Goal: Information Seeking & Learning: Learn about a topic

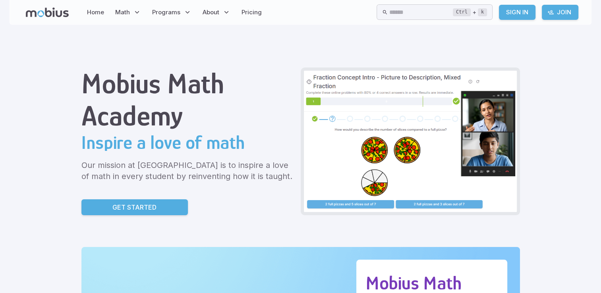
click at [513, 15] on link "Sign In" at bounding box center [517, 12] width 37 height 15
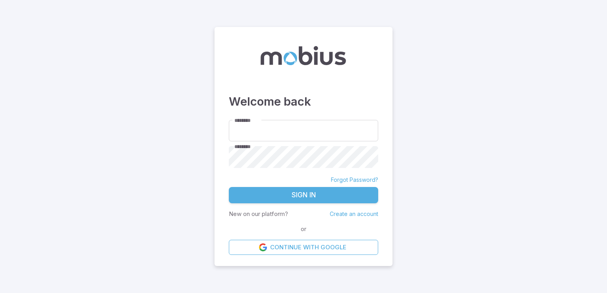
type input "**********"
click at [340, 197] on button "Sign In" at bounding box center [303, 195] width 149 height 17
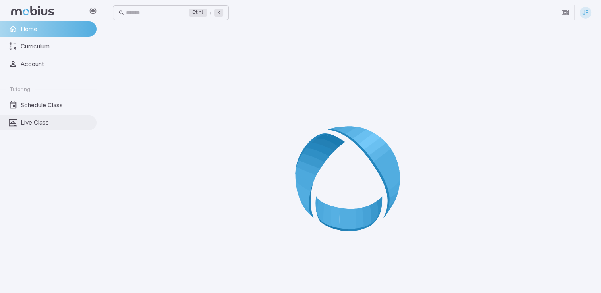
click at [68, 121] on span "Live Class" at bounding box center [56, 122] width 70 height 9
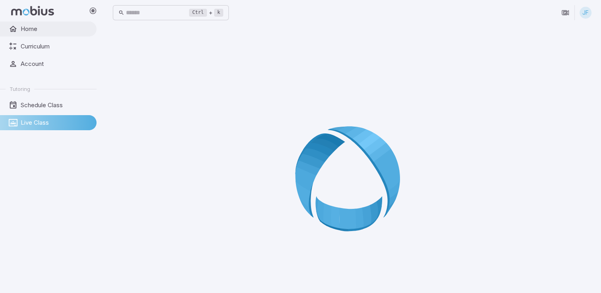
click at [41, 30] on span "Home" at bounding box center [56, 29] width 70 height 9
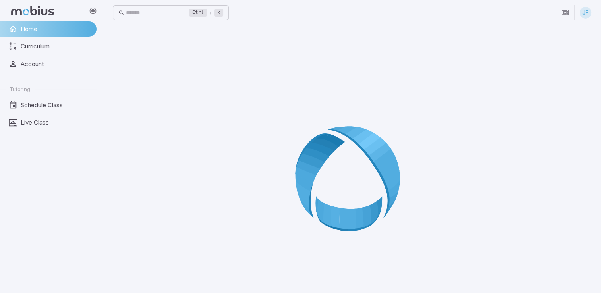
click at [48, 133] on div "Home Curriculum Account Tutoring Schedule Class Live Class" at bounding box center [51, 157] width 103 height 272
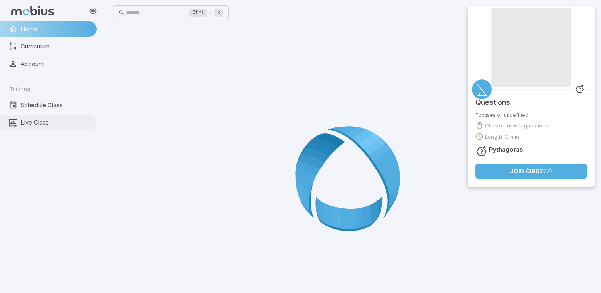
click at [71, 124] on span "Live Class" at bounding box center [56, 122] width 70 height 9
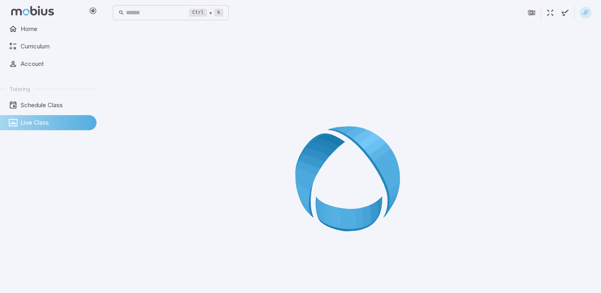
click at [238, 151] on div at bounding box center [352, 181] width 479 height 293
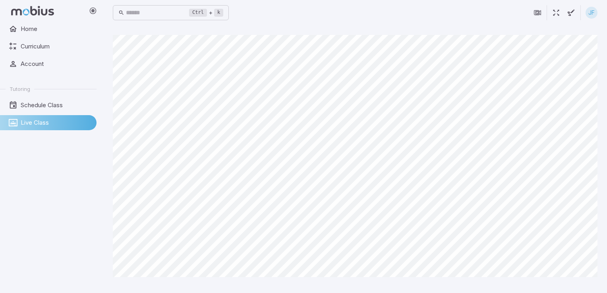
click at [70, 129] on link "Live Class" at bounding box center [48, 122] width 97 height 15
click at [56, 110] on link "Schedule Class" at bounding box center [48, 105] width 97 height 15
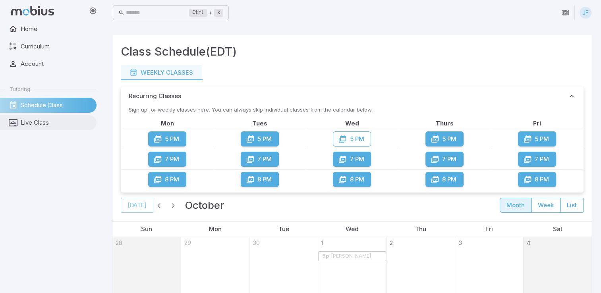
click at [77, 124] on span "Live Class" at bounding box center [56, 122] width 70 height 9
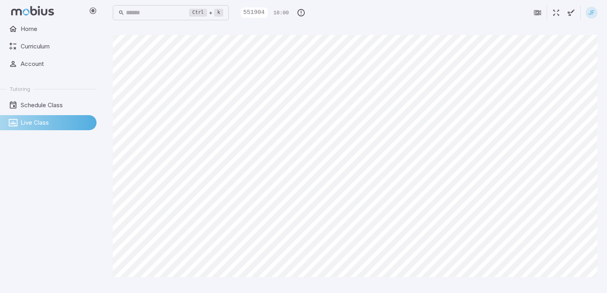
click at [102, 259] on div "Home Curriculum Account Tutoring Schedule Class Live Class" at bounding box center [51, 157] width 103 height 272
click at [182, 280] on div "Canvas actions 100 % Exit zen mode" at bounding box center [355, 159] width 485 height 249
click at [38, 261] on div "Home Curriculum Account Tutoring Schedule Class Live Class" at bounding box center [51, 157] width 103 height 272
click at [606, 203] on html "Home Curriculum Account Tutoring Schedule Class Live Class Ctrl + k ​ 551904 10…" at bounding box center [303, 146] width 607 height 293
click at [114, 236] on main "Canvas actions 100 % Exit zen mode" at bounding box center [355, 159] width 504 height 268
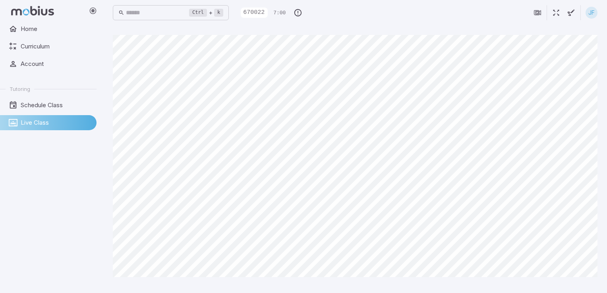
drag, startPoint x: 424, startPoint y: 293, endPoint x: 419, endPoint y: 305, distance: 13.4
click at [419, 293] on html "Home Curriculum Account Tutoring Schedule Class Live Class Ctrl + k ​ 670022 7:…" at bounding box center [303, 146] width 607 height 293
click at [85, 286] on div "Home Curriculum Account Tutoring Schedule Class Live Class" at bounding box center [51, 157] width 103 height 272
